Goal: Task Accomplishment & Management: Use online tool/utility

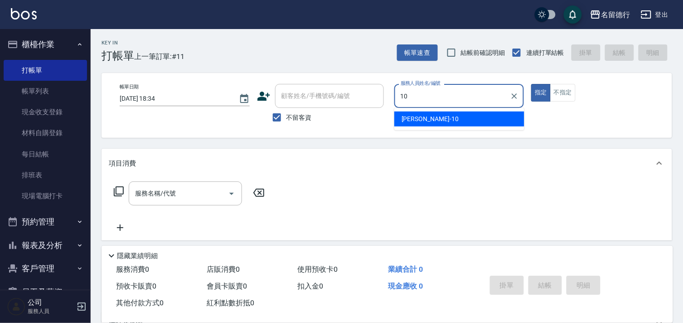
type input "[PERSON_NAME]-10"
type button "true"
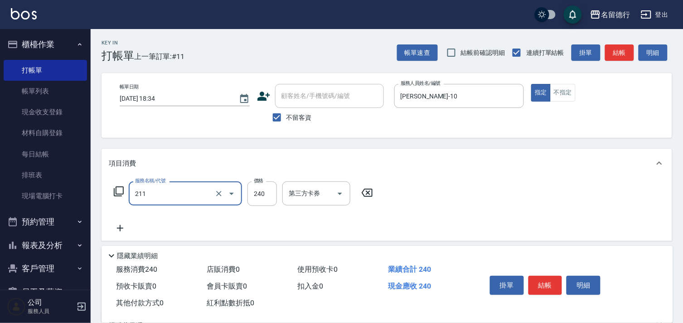
type input "洗髮券(211)"
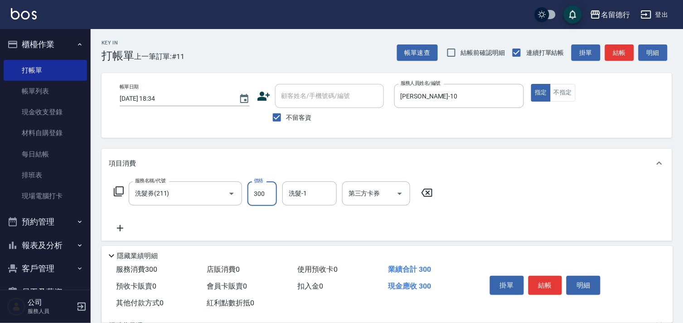
type input "300"
type input "[PERSON_NAME]-10"
click at [367, 197] on input "第三方卡券" at bounding box center [369, 193] width 46 height 16
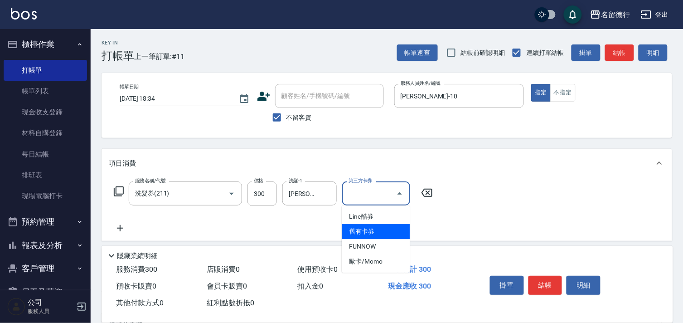
click at [348, 230] on span "舊有卡券" at bounding box center [376, 231] width 68 height 15
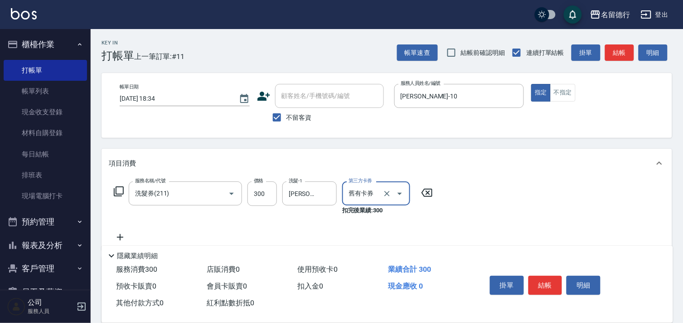
type input "舊有卡券"
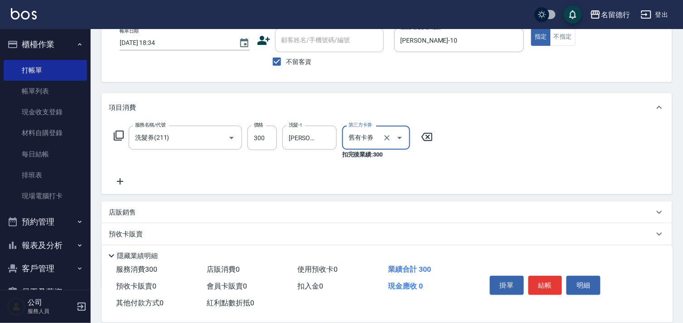
scroll to position [107, 0]
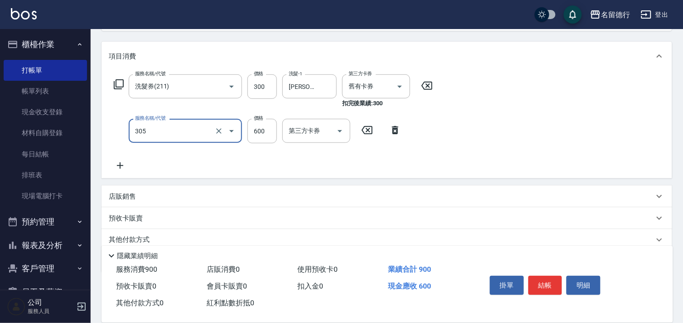
type input "剪髮(305)"
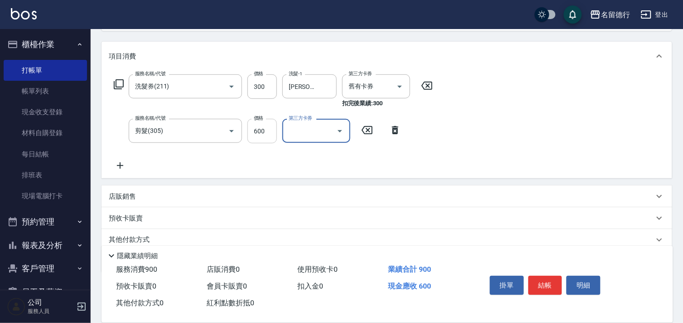
click at [260, 129] on input "600" at bounding box center [261, 131] width 29 height 24
type input "700"
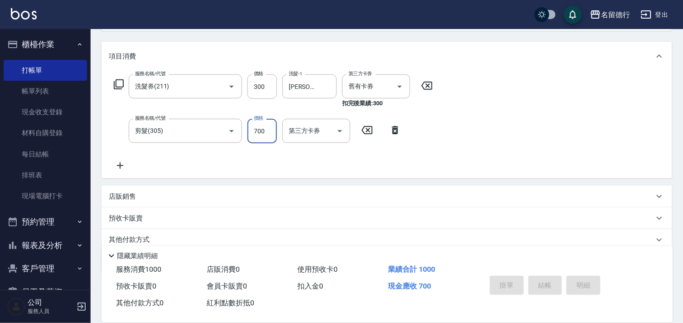
type input "[DATE] 19:12"
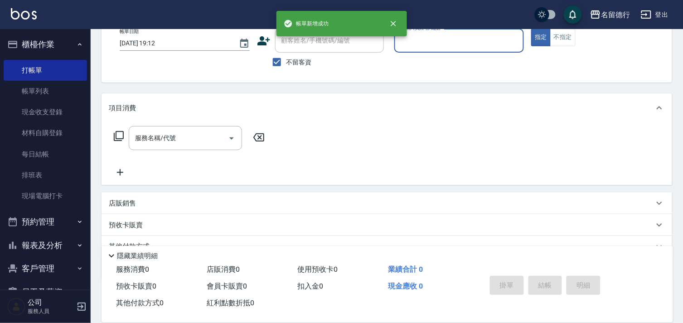
scroll to position [0, 0]
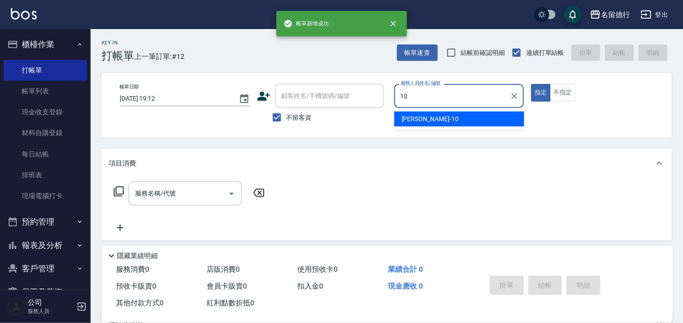
type input "[PERSON_NAME]-10"
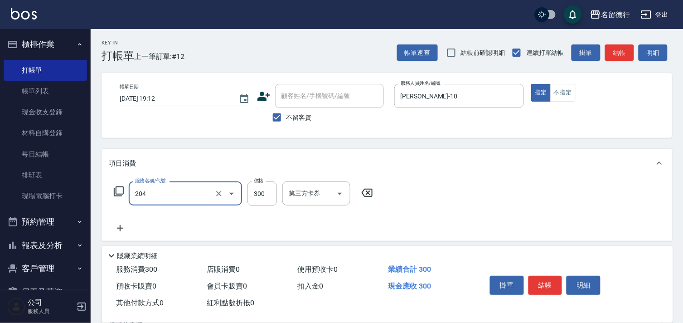
type input "洗髮(204)"
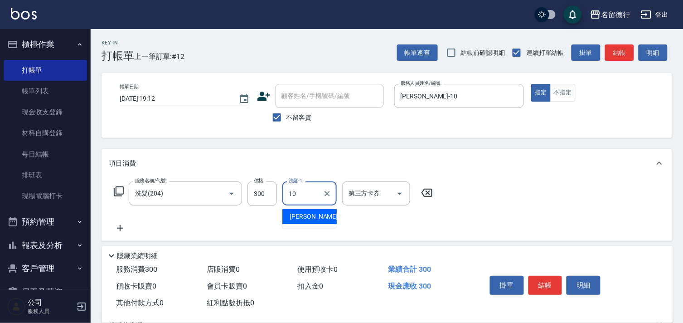
type input "[PERSON_NAME]-10"
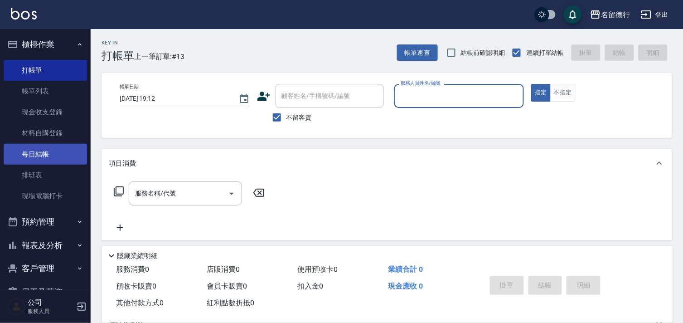
click at [34, 150] on link "每日結帳" at bounding box center [45, 154] width 83 height 21
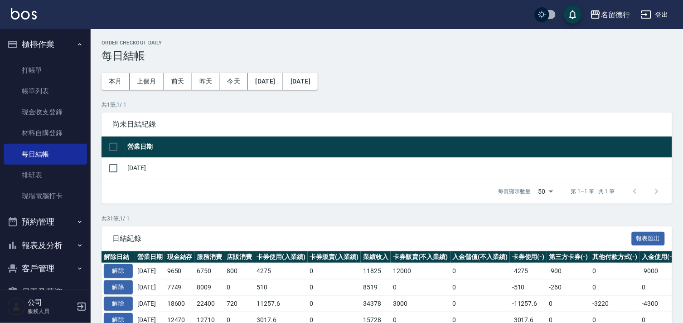
click at [114, 146] on input "checkbox" at bounding box center [113, 146] width 19 height 19
checkbox input "true"
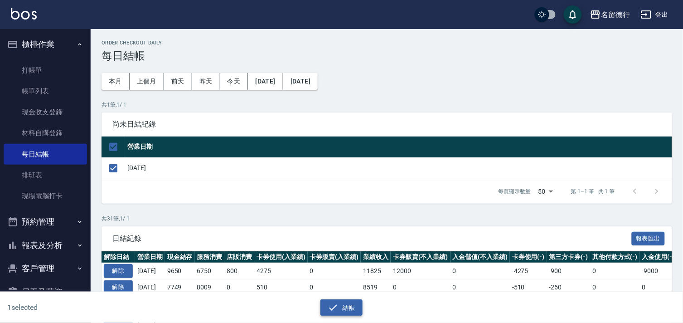
click at [335, 309] on icon "button" at bounding box center [333, 307] width 11 height 11
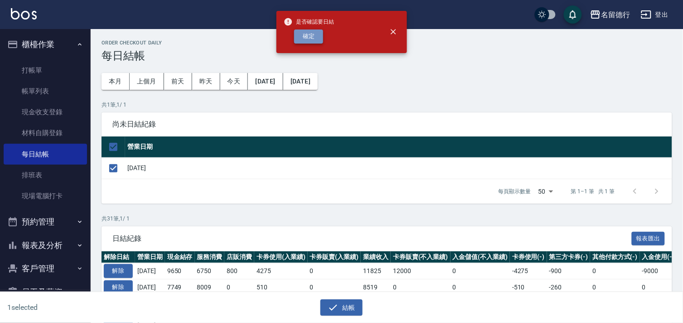
click at [309, 32] on button "確定" at bounding box center [308, 36] width 29 height 14
checkbox input "false"
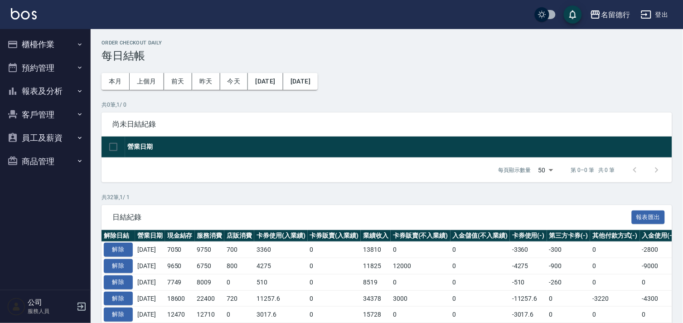
click at [35, 89] on button "報表及分析" at bounding box center [45, 91] width 83 height 24
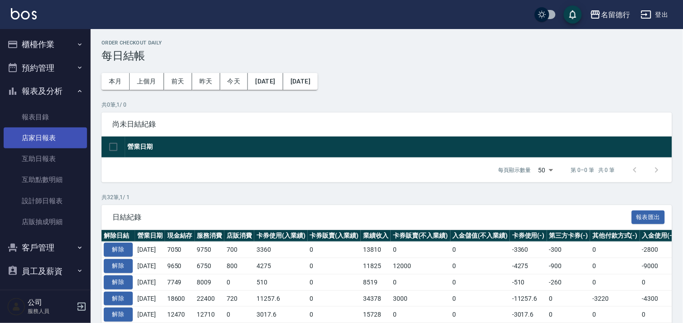
click at [35, 144] on link "店家日報表" at bounding box center [45, 137] width 83 height 21
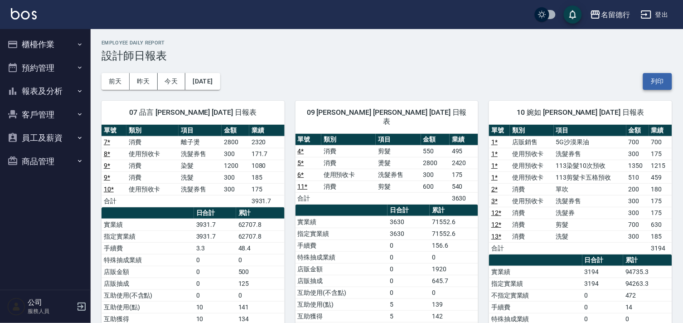
click at [654, 80] on button "列印" at bounding box center [657, 81] width 29 height 17
click at [34, 89] on button "報表及分析" at bounding box center [45, 91] width 83 height 24
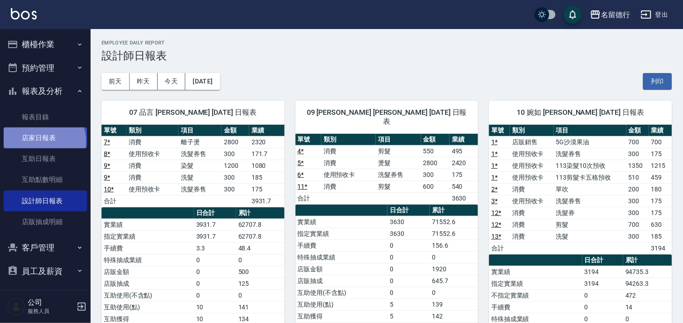
click at [43, 141] on link "店家日報表" at bounding box center [45, 137] width 83 height 21
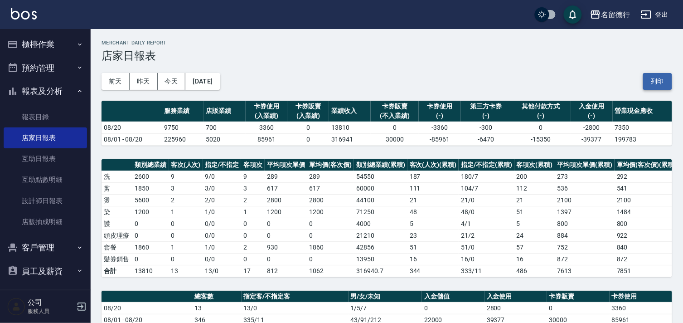
click at [657, 80] on button "列印" at bounding box center [657, 81] width 29 height 17
